Goal: Book appointment/travel/reservation

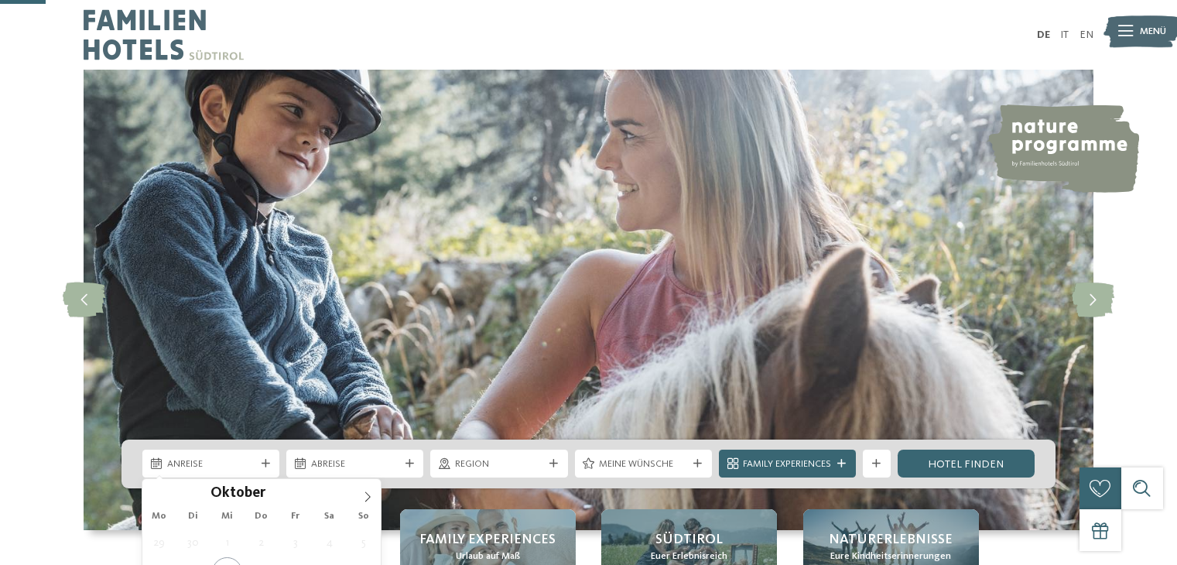
click at [372, 491] on icon at bounding box center [367, 496] width 11 height 11
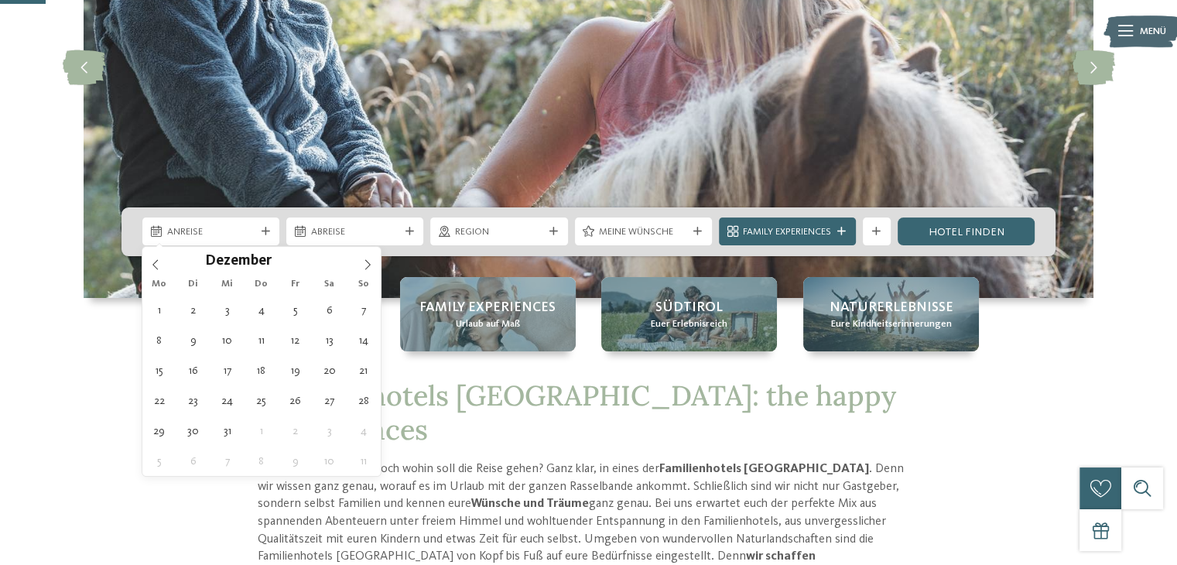
click at [372, 260] on icon at bounding box center [367, 264] width 11 height 11
type input "****"
click at [372, 260] on icon at bounding box center [367, 264] width 11 height 11
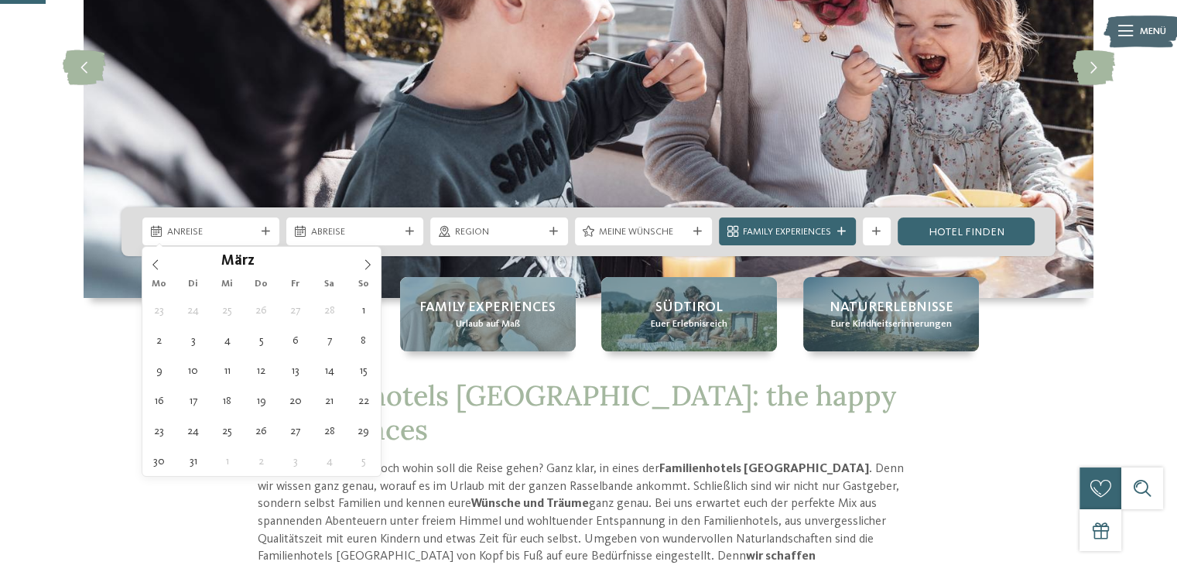
click at [372, 260] on icon at bounding box center [367, 264] width 11 height 11
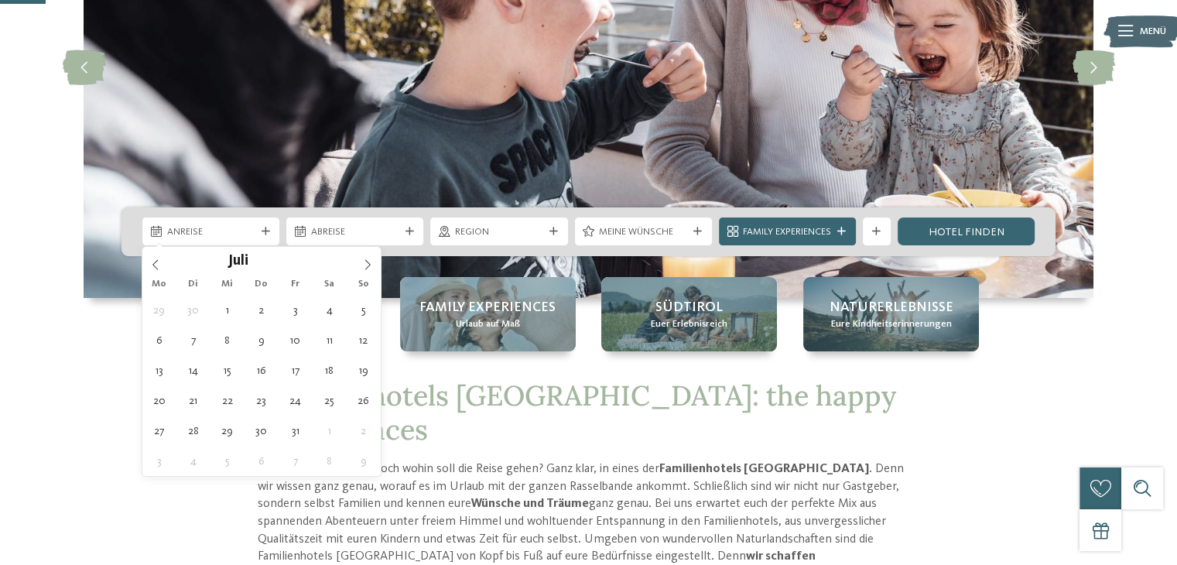
click at [372, 260] on icon at bounding box center [367, 264] width 11 height 11
type div "[DATE]"
type input "****"
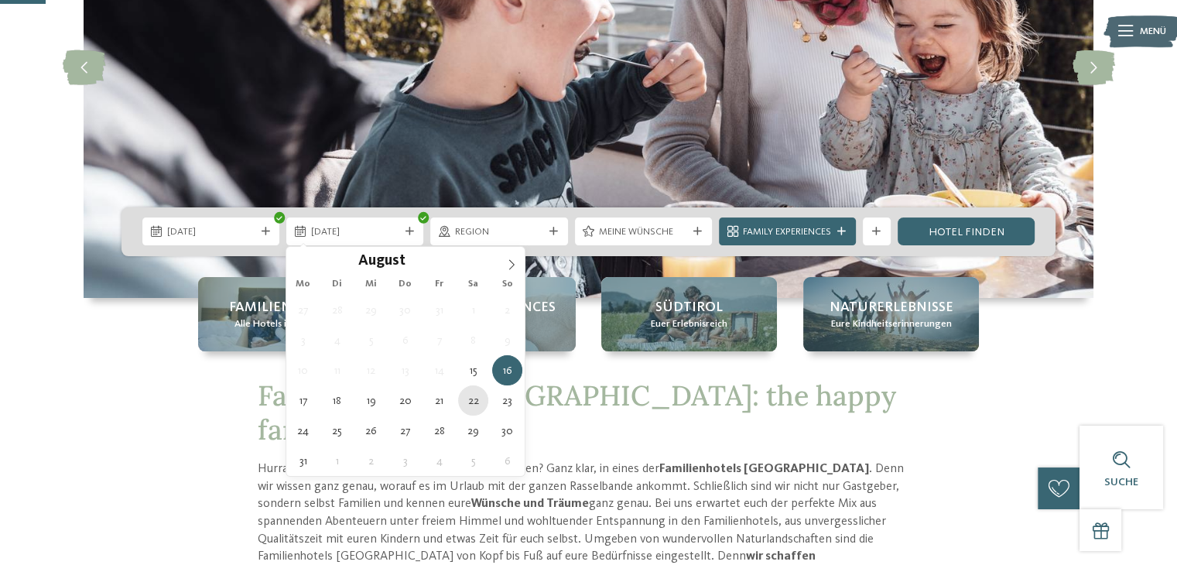
type div "[DATE]"
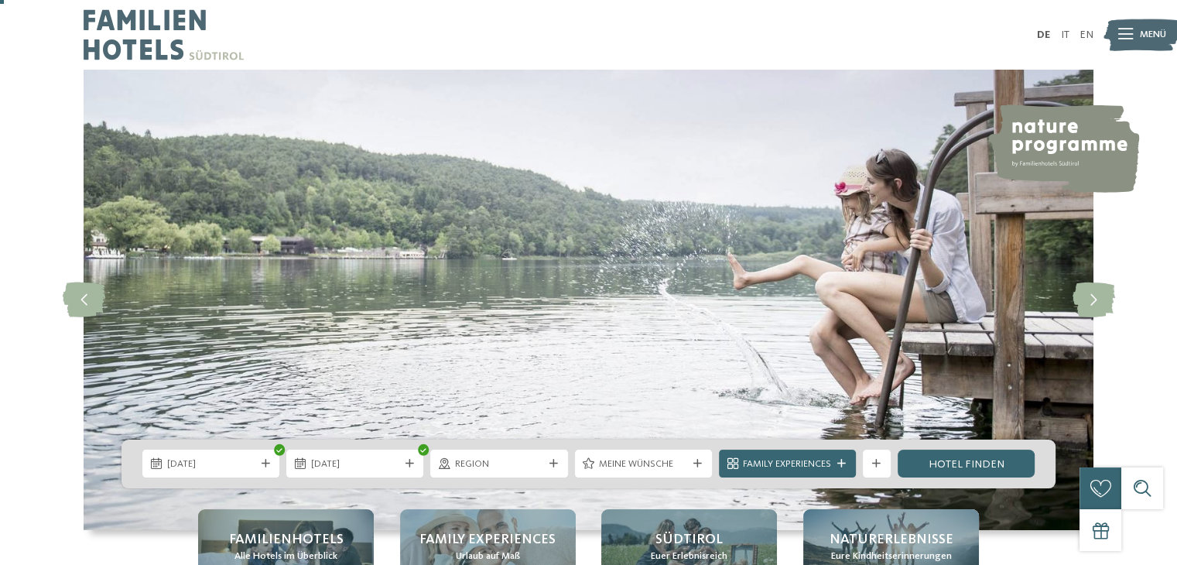
scroll to position [155, 0]
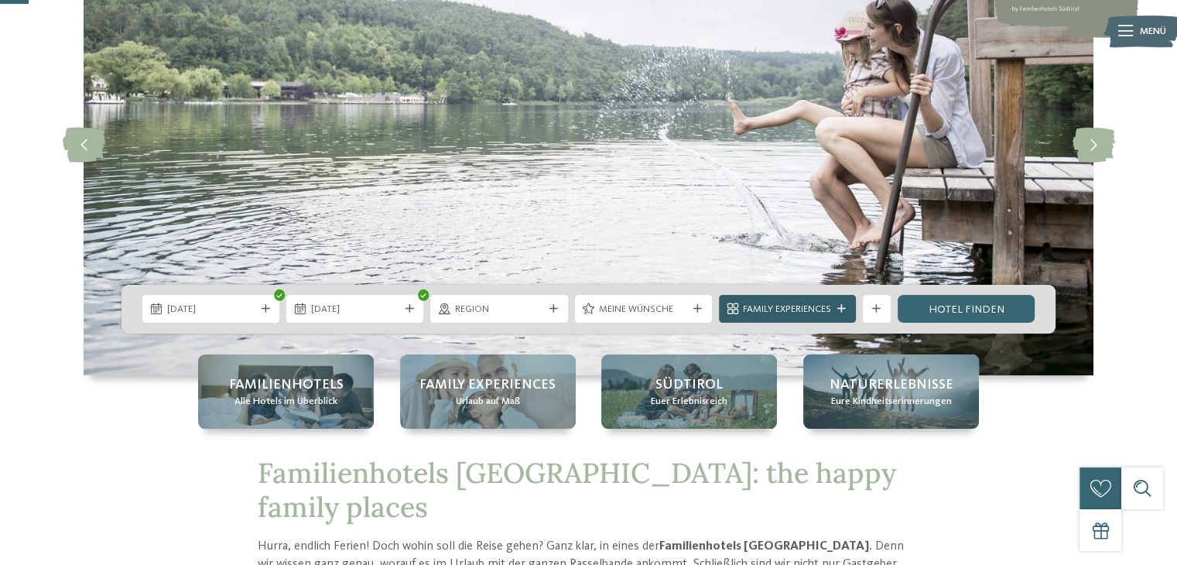
click at [772, 306] on span "Family Experiences" at bounding box center [787, 310] width 88 height 14
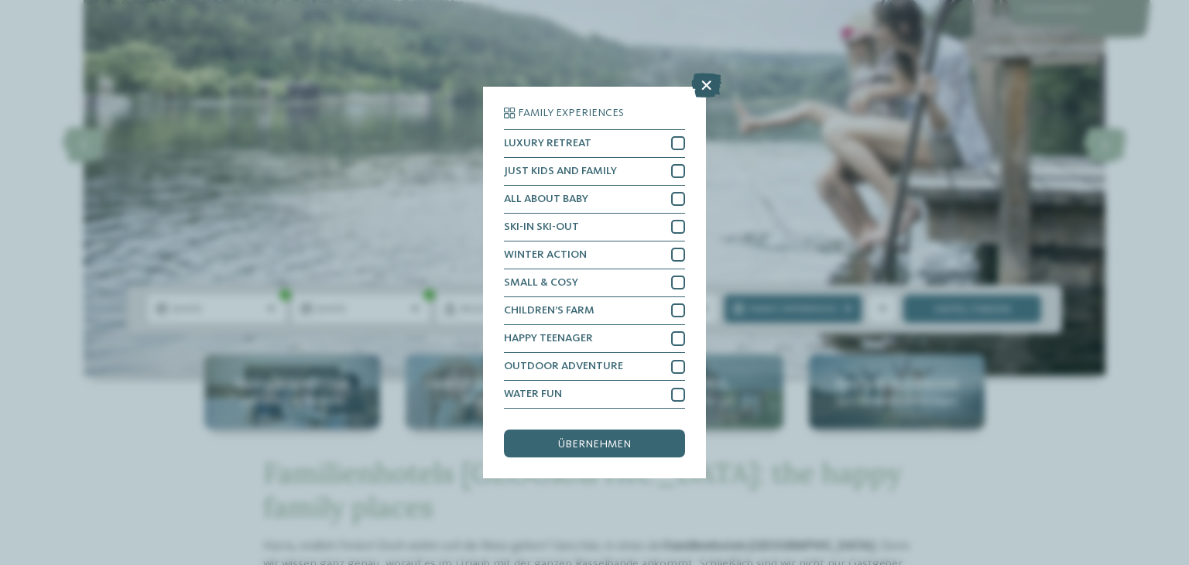
click at [715, 91] on icon at bounding box center [706, 85] width 30 height 25
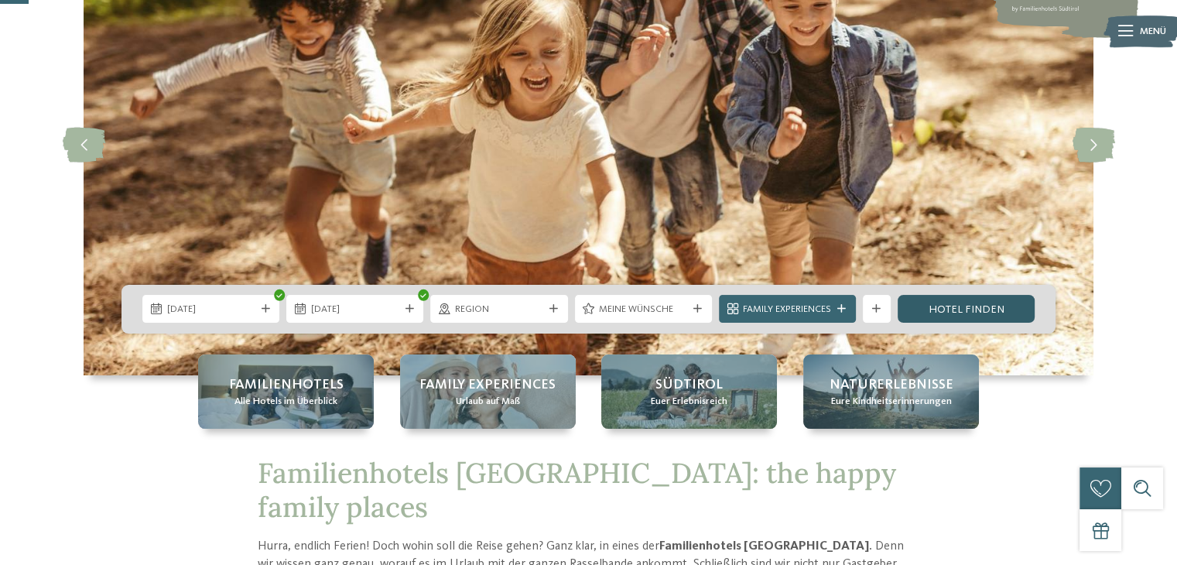
click at [968, 305] on link "Hotel finden" at bounding box center [966, 309] width 137 height 28
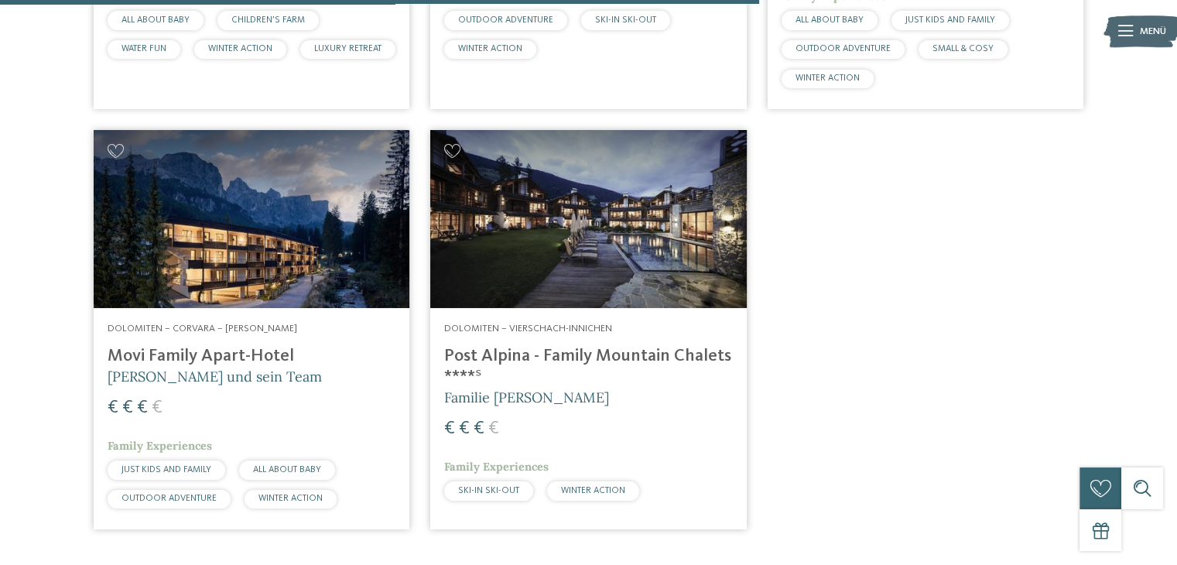
scroll to position [680, 0]
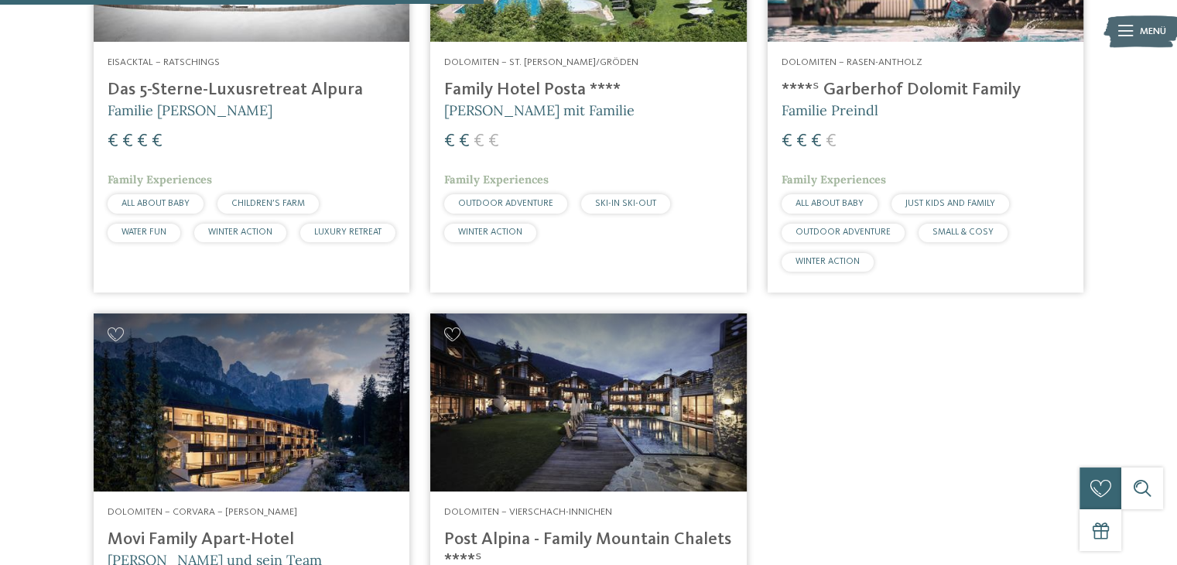
click at [583, 98] on h4 "Family Hotel Posta ****" at bounding box center [588, 90] width 288 height 21
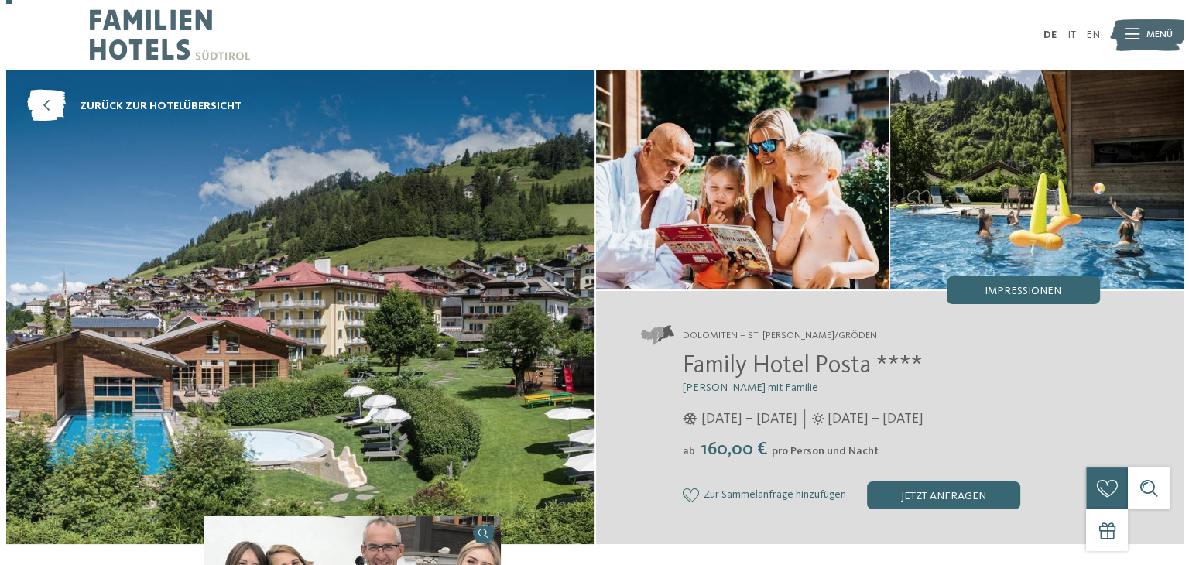
scroll to position [155, 0]
